Goal: Task Accomplishment & Management: Manage account settings

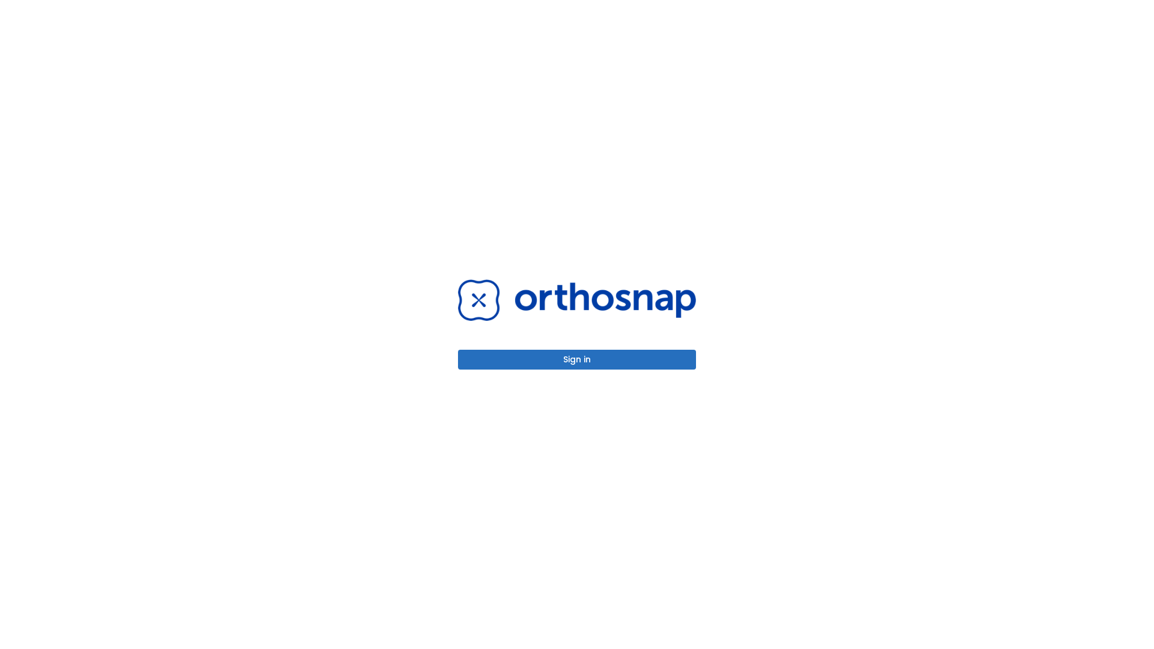
click at [577, 359] on button "Sign in" at bounding box center [577, 360] width 238 height 20
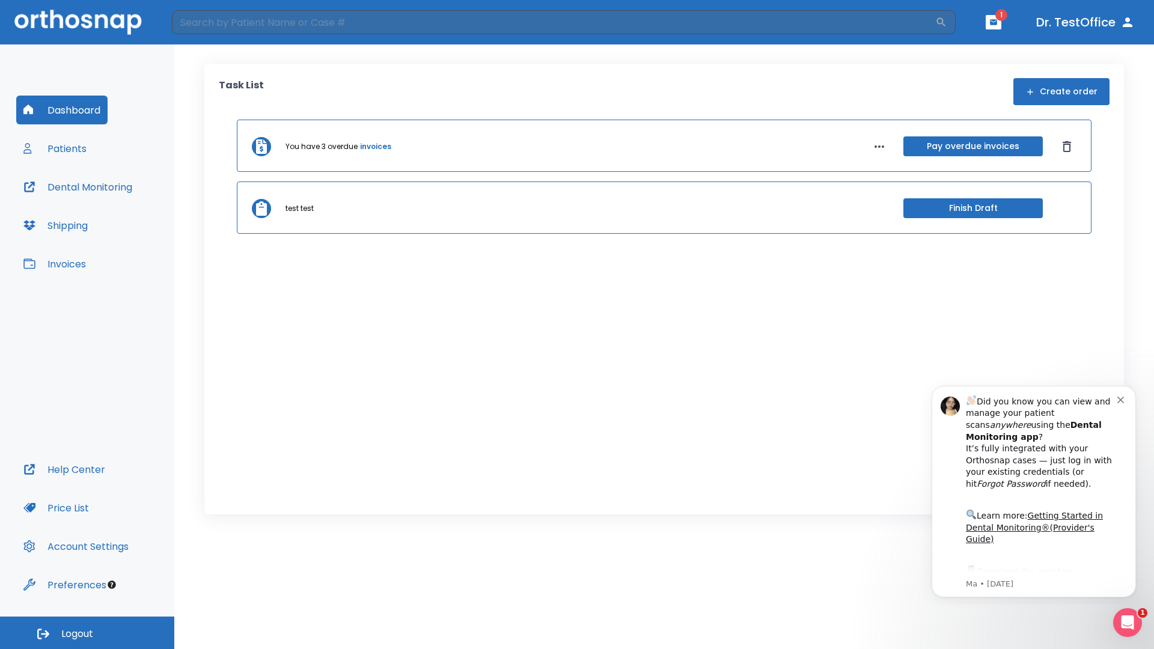
click at [87, 633] on span "Logout" at bounding box center [77, 633] width 32 height 13
